Goal: Task Accomplishment & Management: Complete application form

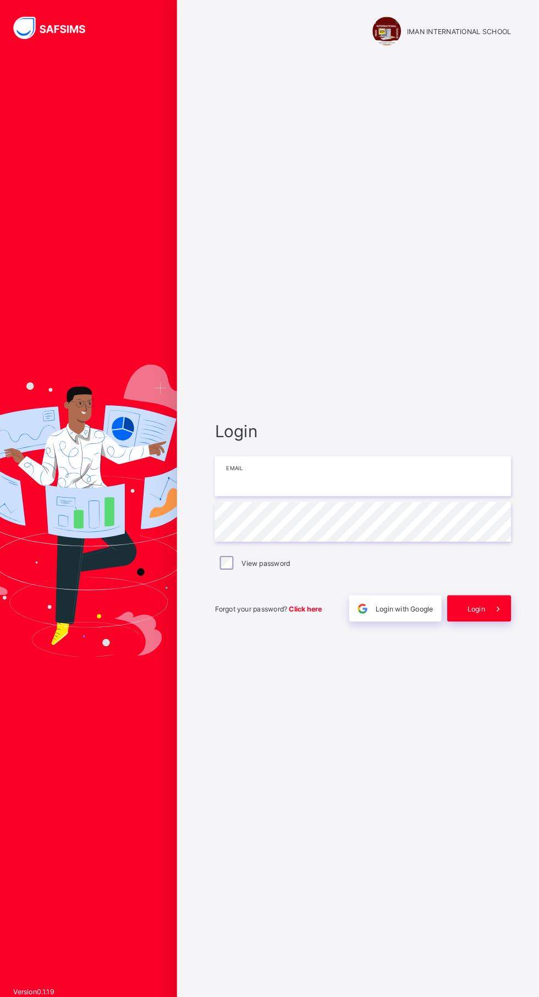
click at [249, 485] on input "email" at bounding box center [359, 465] width 286 height 39
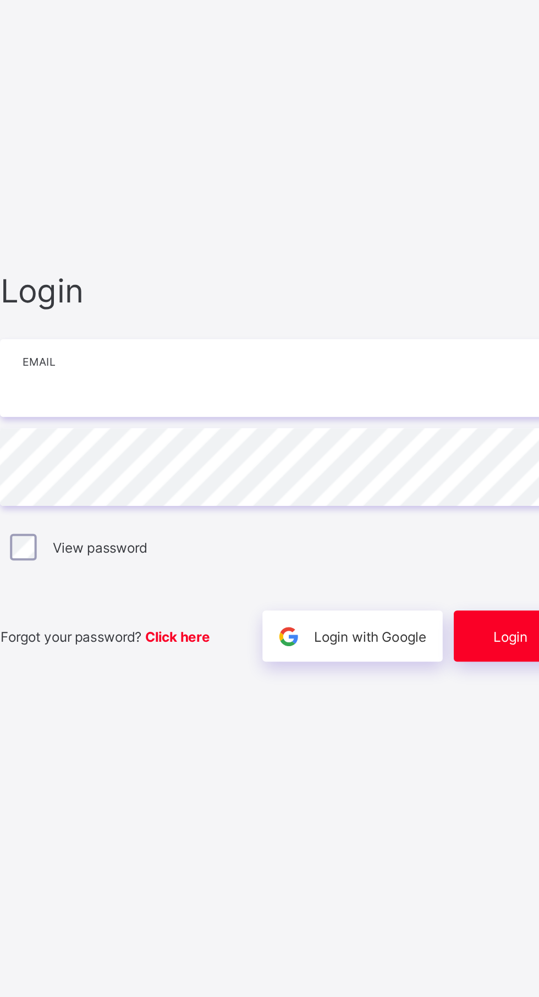
type input "**********"
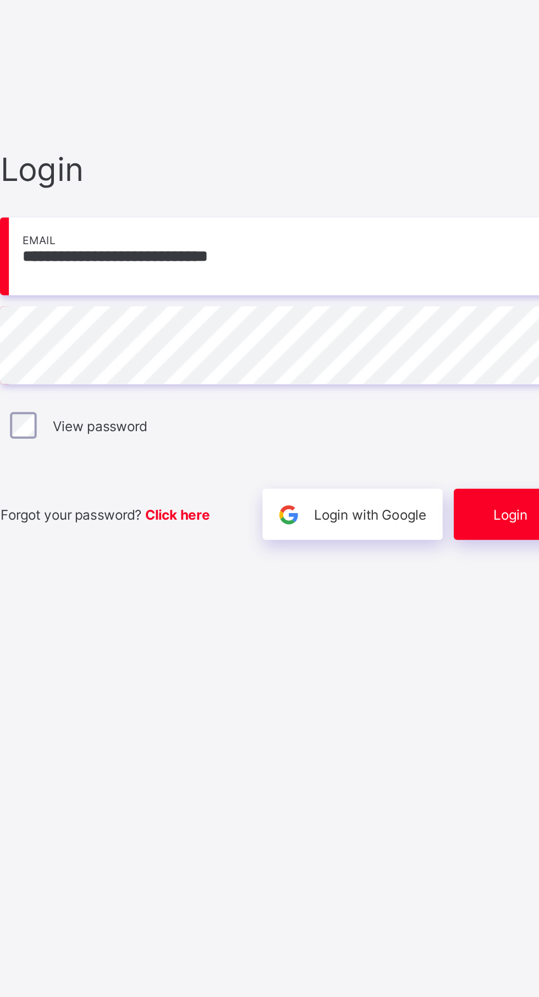
scroll to position [7, 0]
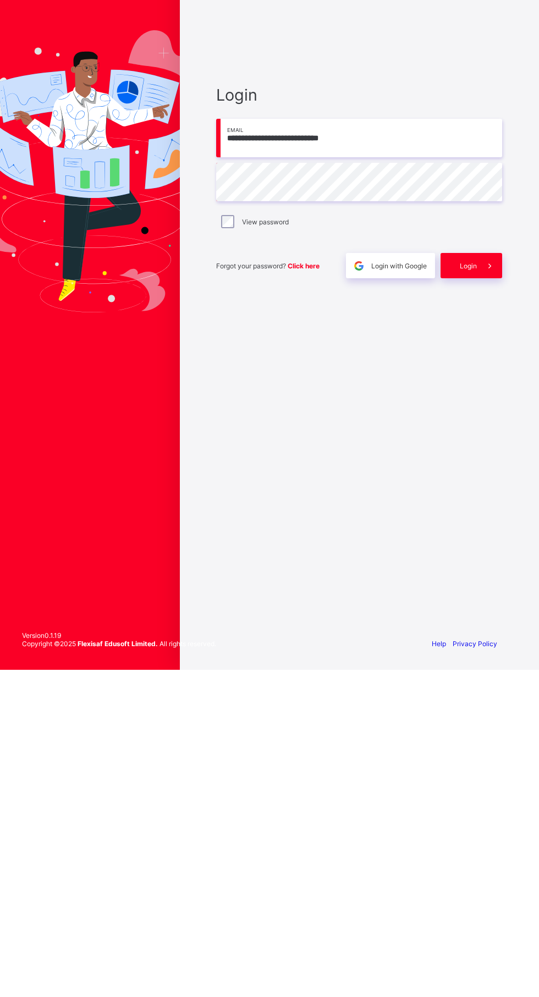
click at [490, 599] on icon at bounding box center [490, 593] width 12 height 10
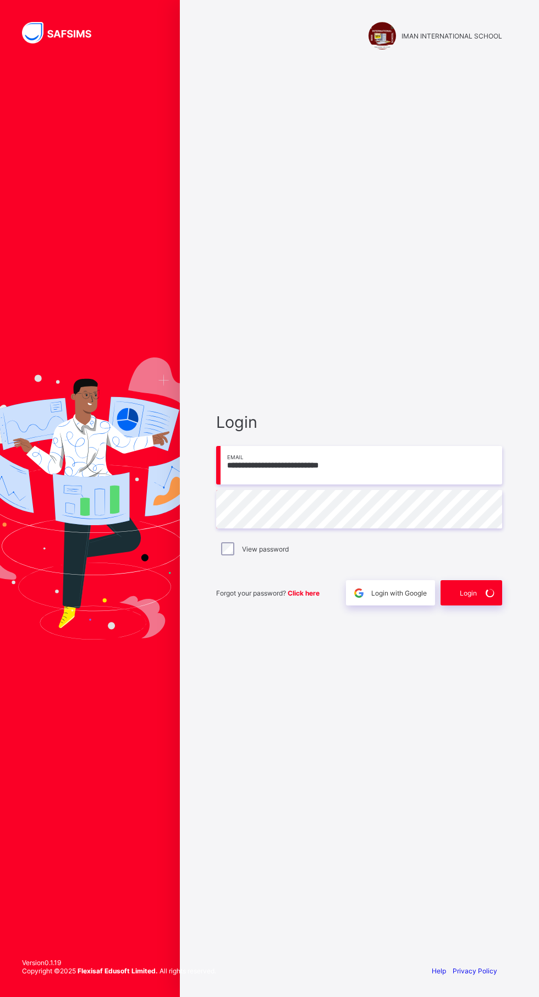
scroll to position [0, 0]
click at [490, 606] on div "Login" at bounding box center [472, 592] width 62 height 25
